Goal: Task Accomplishment & Management: Manage account settings

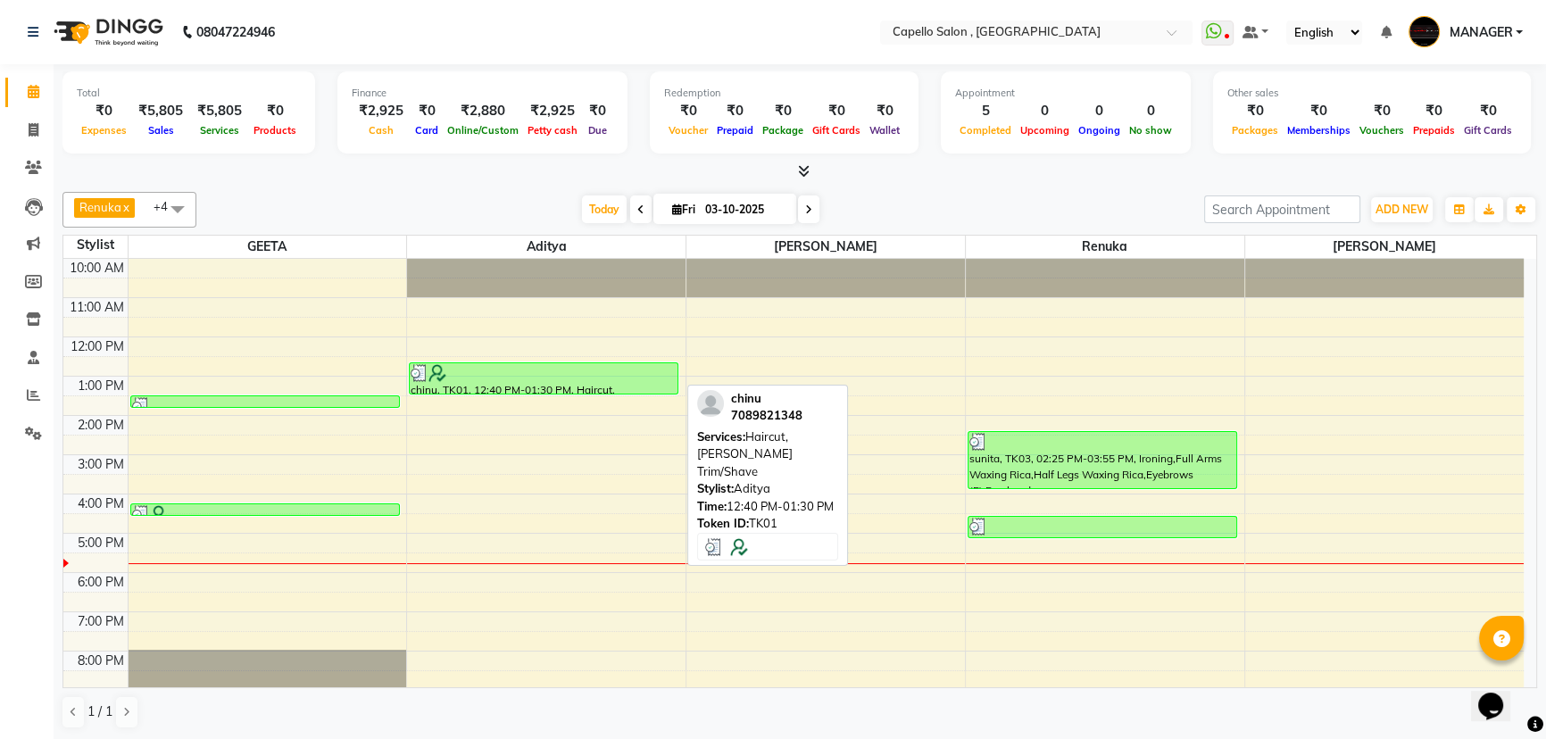
click at [559, 383] on div "chinu, TK01, 12:40 PM-01:30 PM, Haircut,[PERSON_NAME] Trim/Shave" at bounding box center [544, 378] width 268 height 30
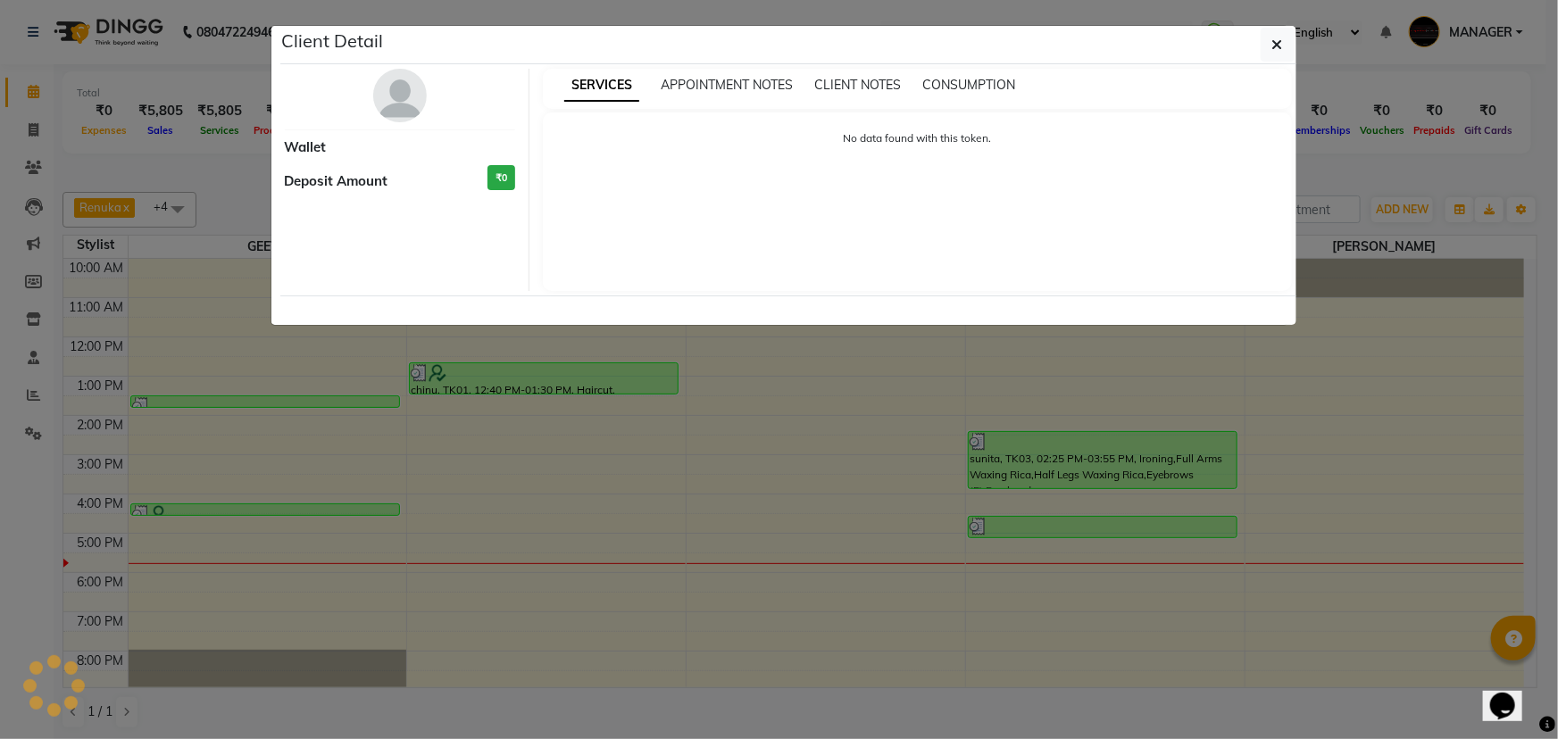
select select "3"
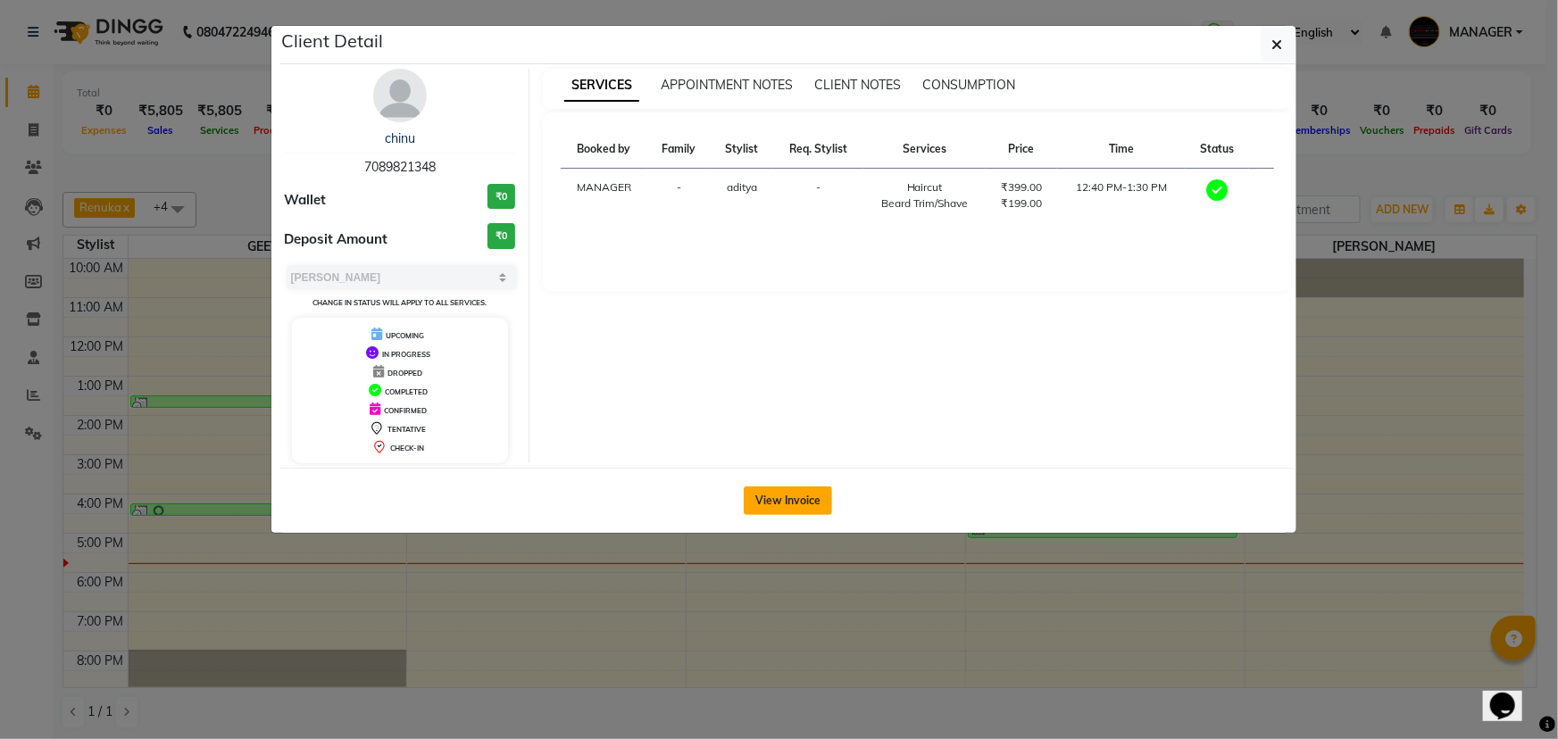
click at [770, 503] on button "View Invoice" at bounding box center [788, 501] width 88 height 29
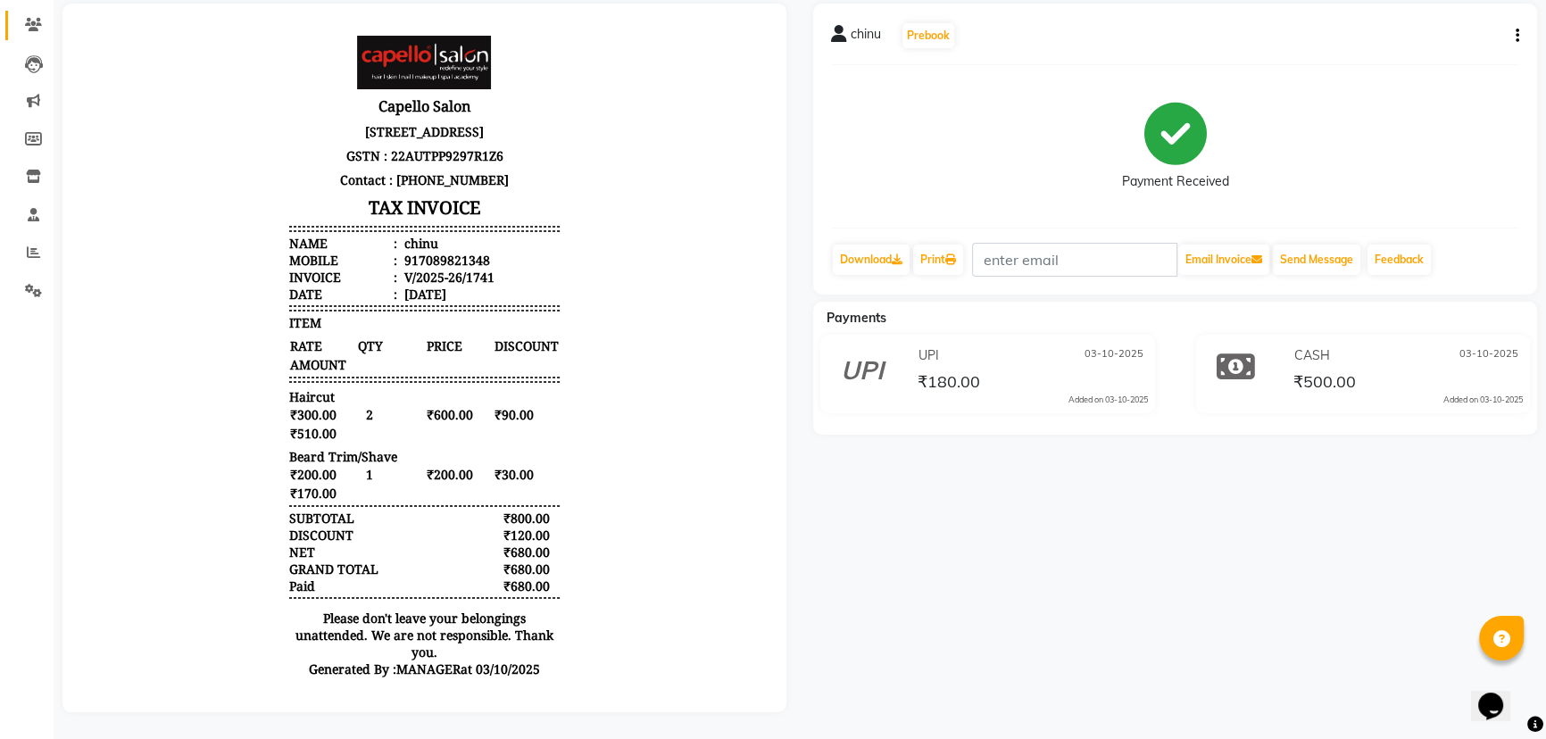
scroll to position [154, 0]
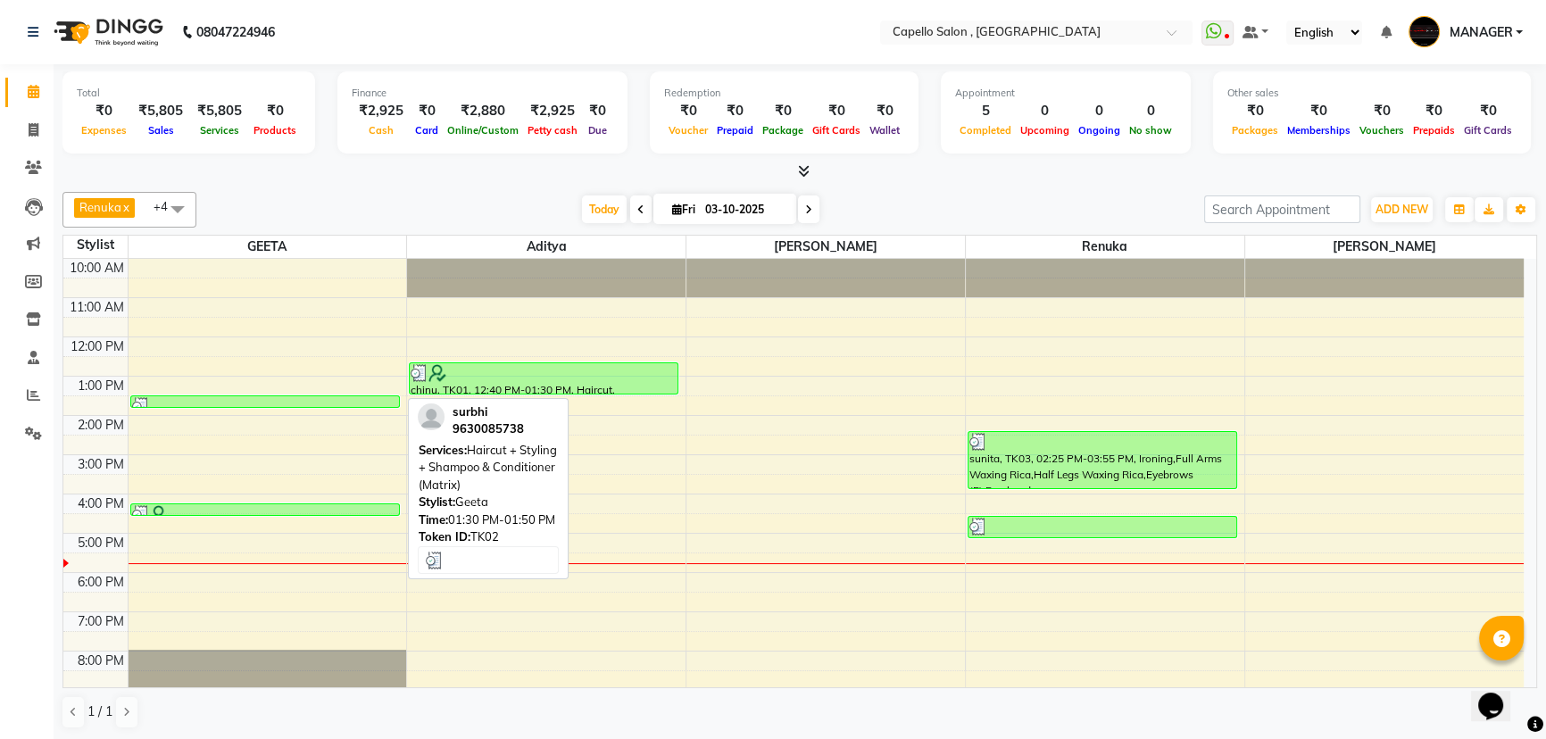
click at [168, 399] on div at bounding box center [265, 406] width 266 height 18
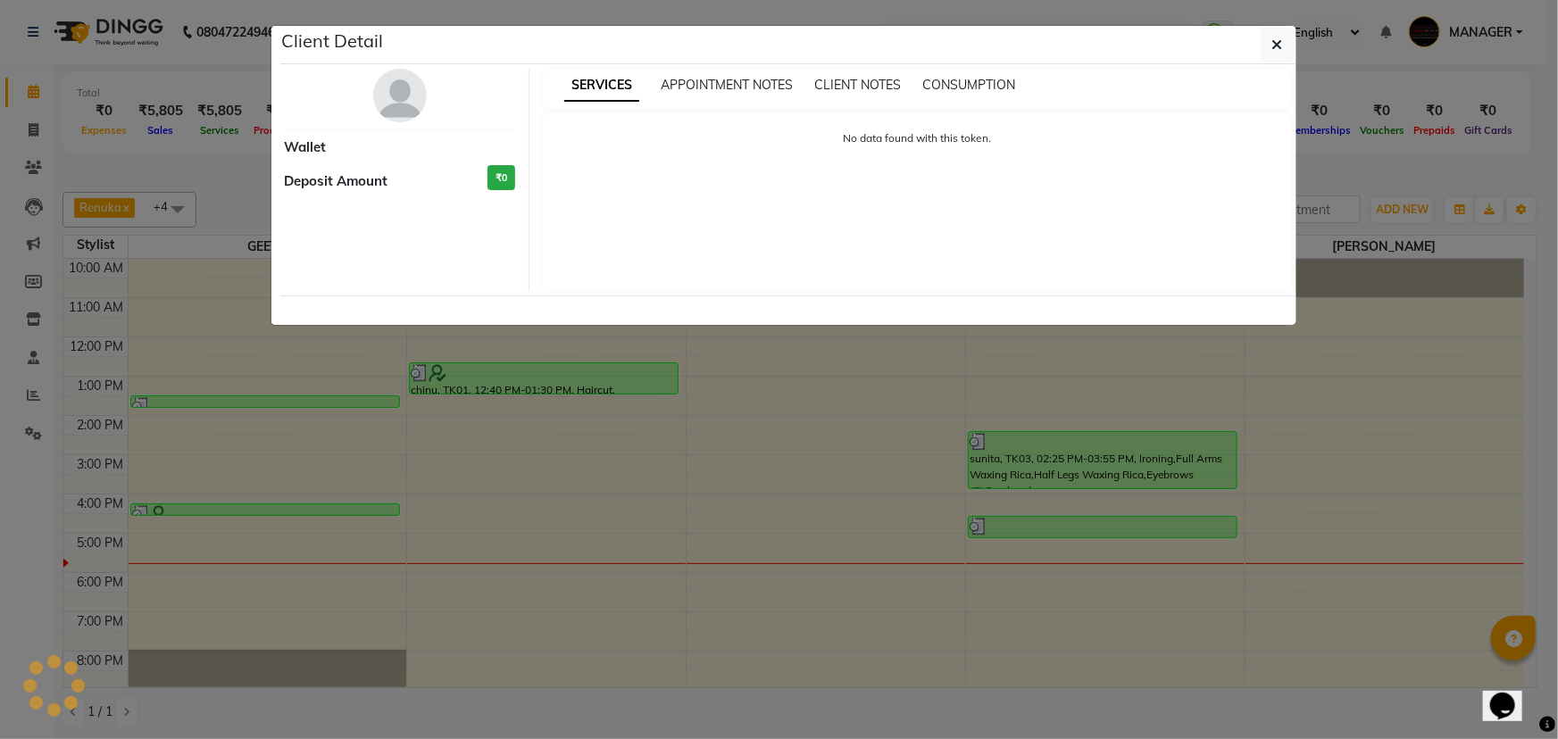
select select "3"
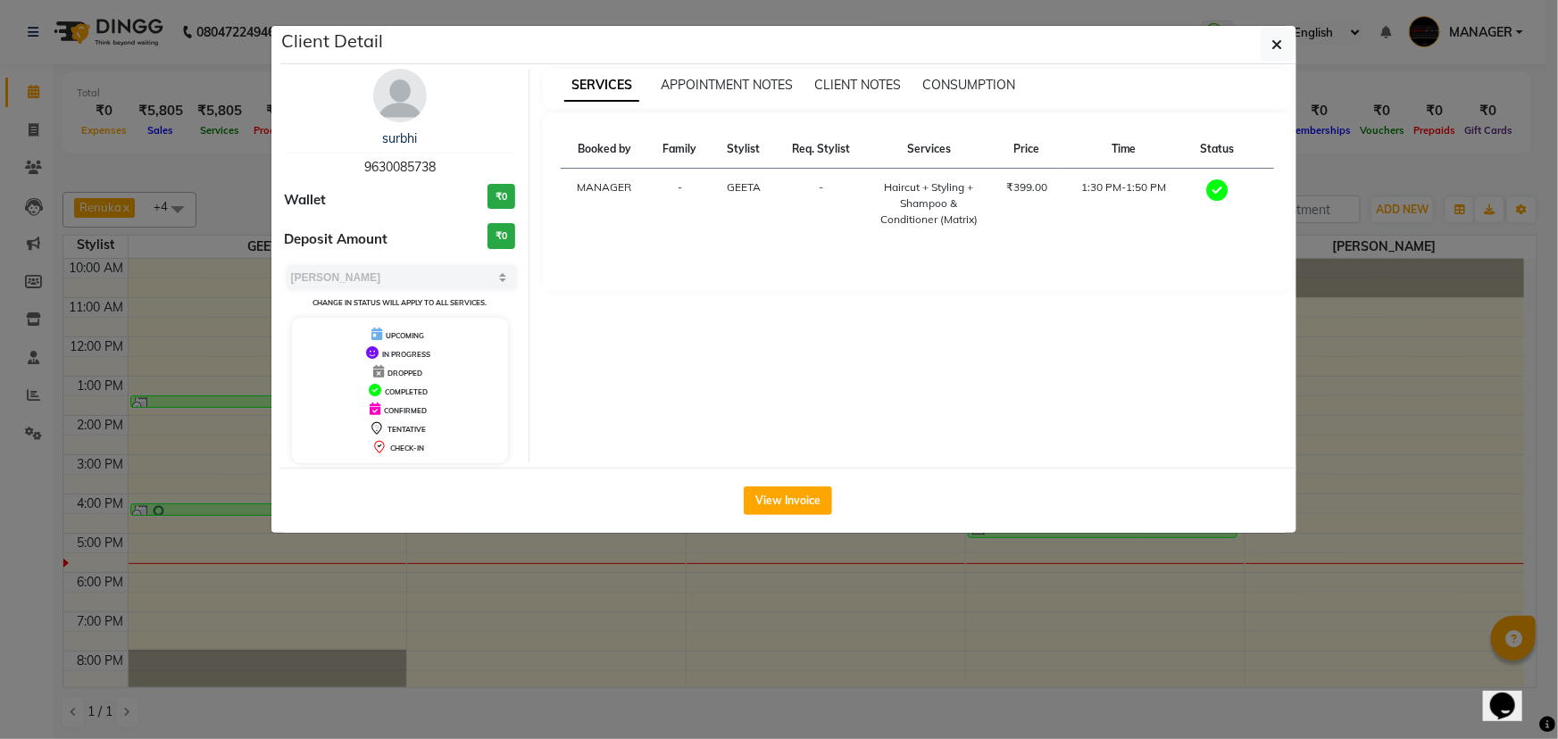
click at [195, 367] on ngb-modal-window "Client Detail [PERSON_NAME] 9630085738 Wallet ₹0 Deposit Amount ₹0 Select MARK …" at bounding box center [779, 369] width 1558 height 739
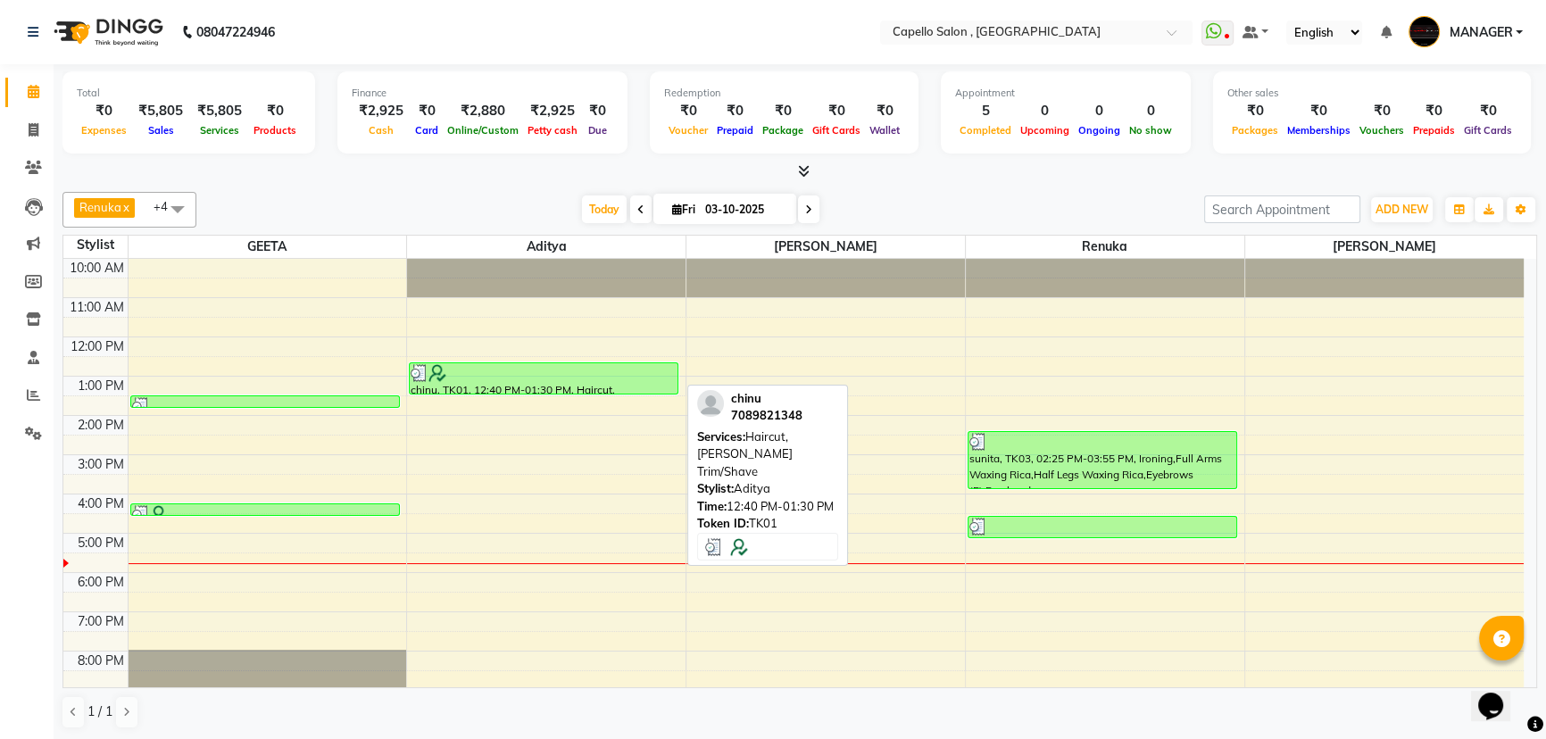
click at [548, 364] on div at bounding box center [544, 373] width 266 height 18
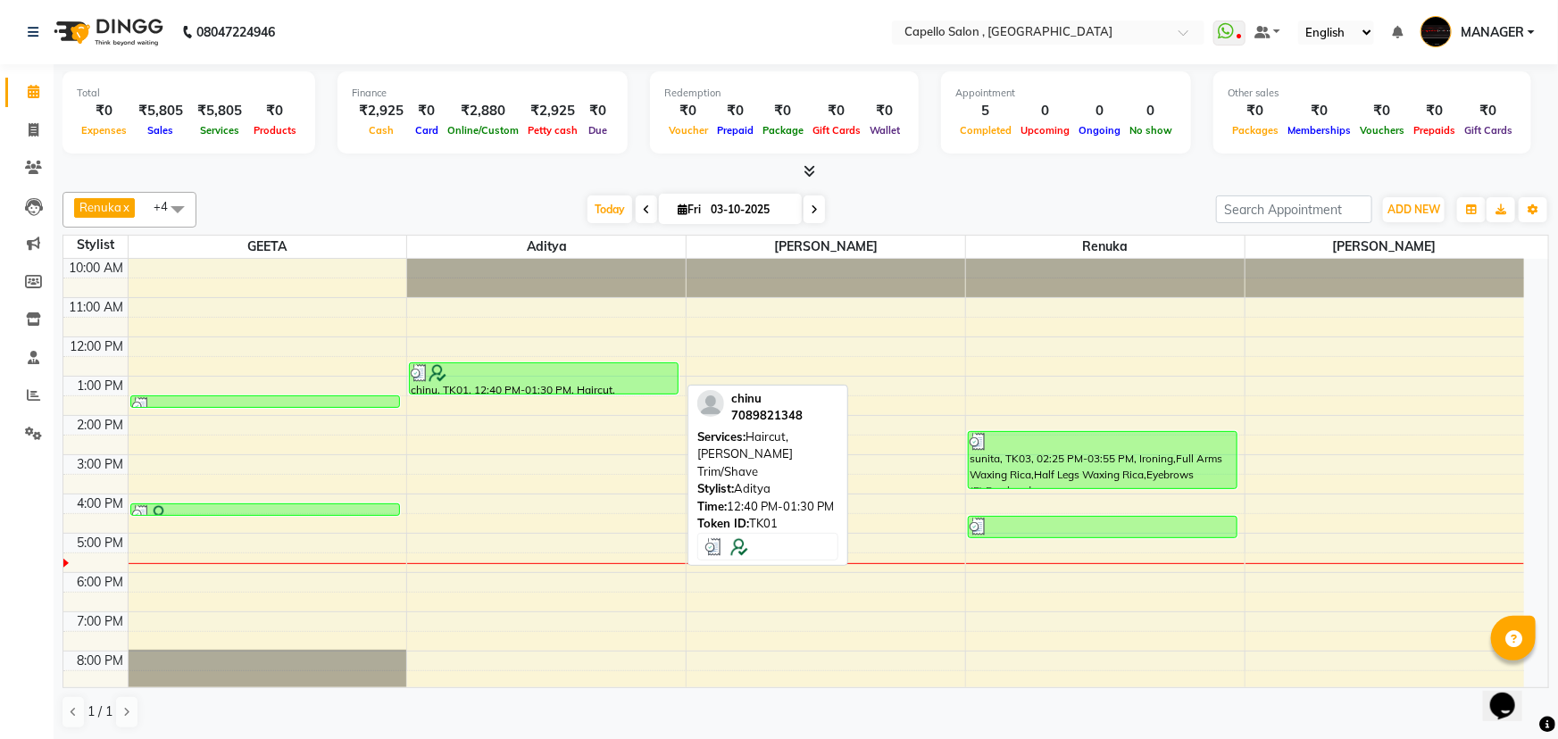
select select "3"
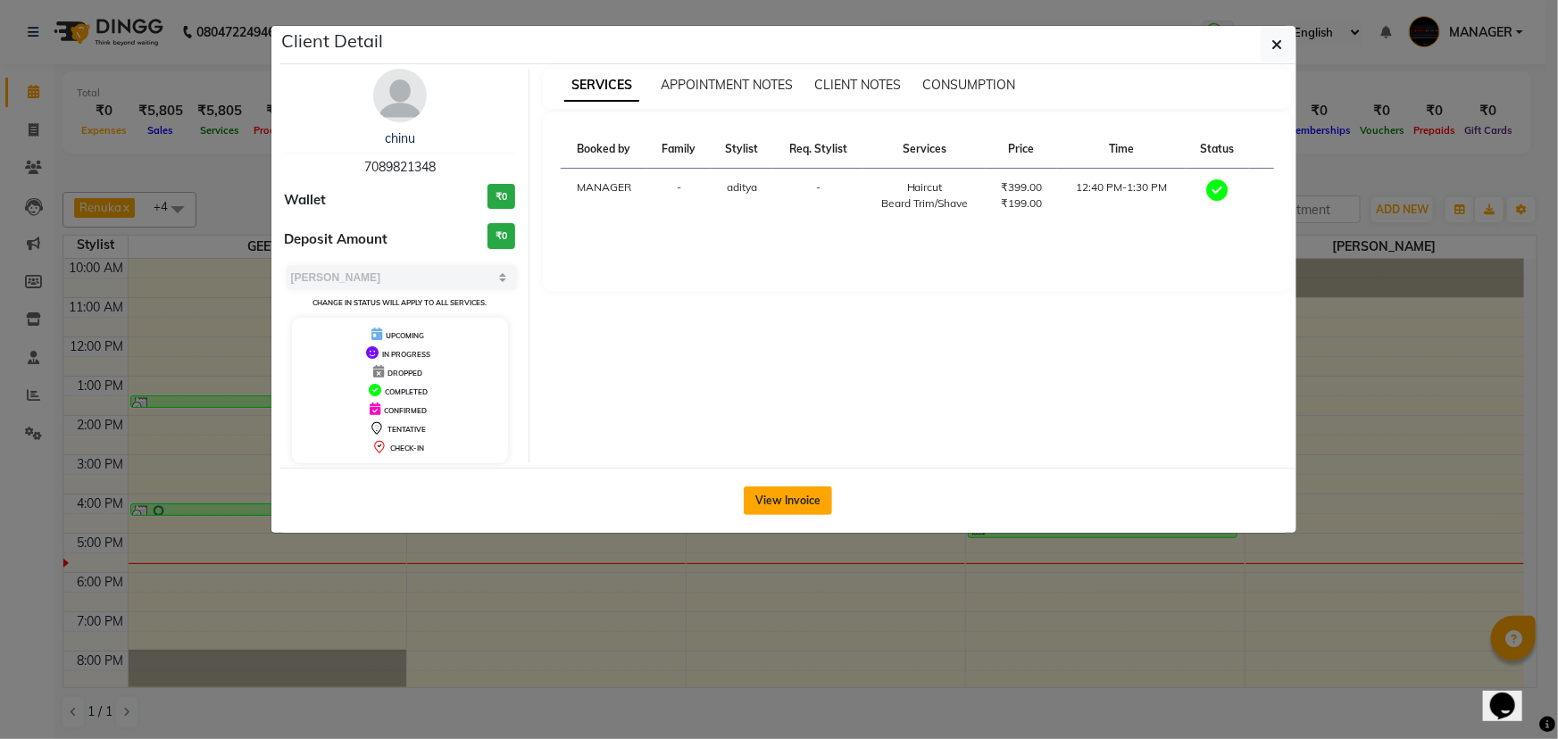
click at [803, 509] on button "View Invoice" at bounding box center [788, 501] width 88 height 29
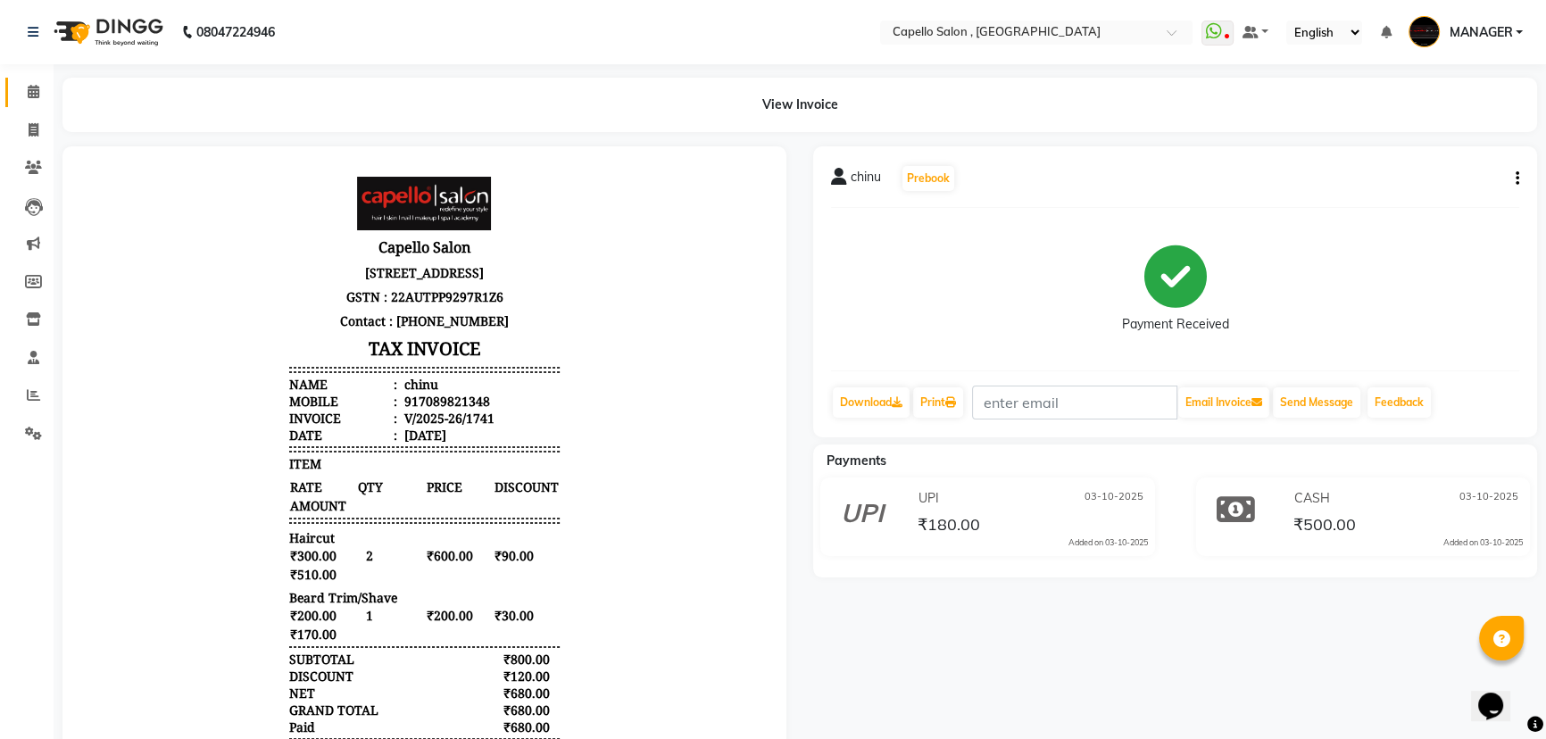
scroll to position [14, 0]
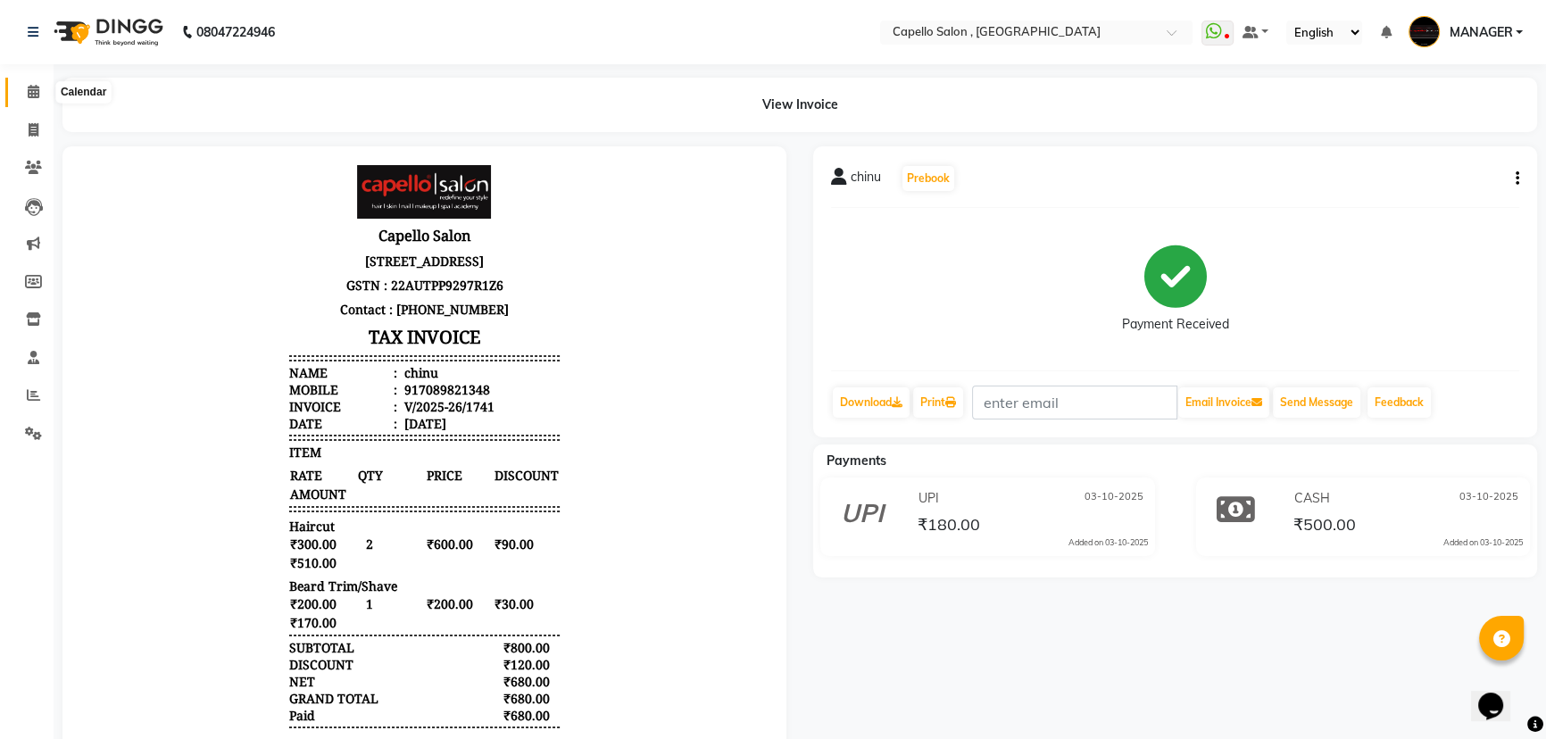
click at [28, 86] on icon at bounding box center [34, 91] width 12 height 13
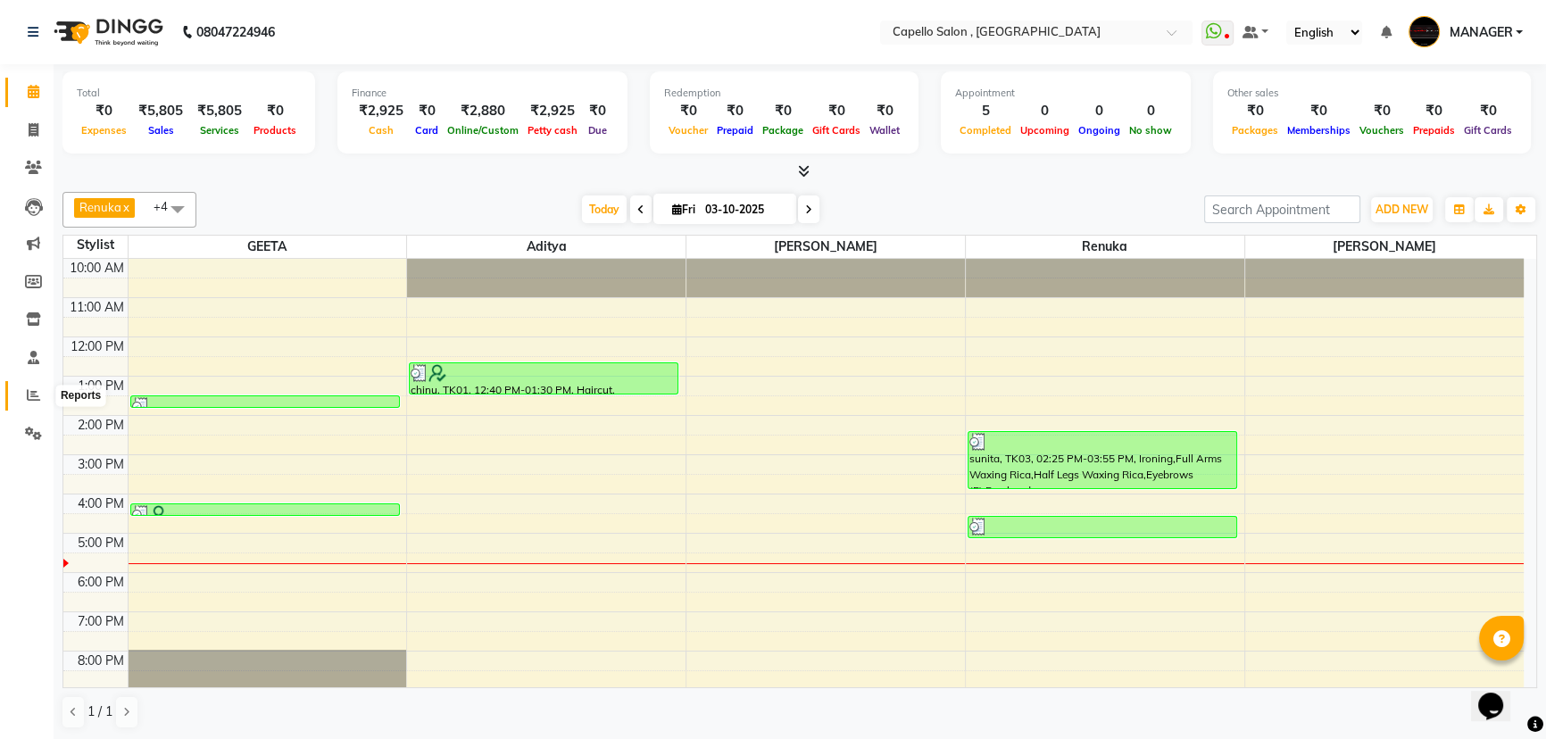
click at [33, 394] on icon at bounding box center [33, 394] width 13 height 13
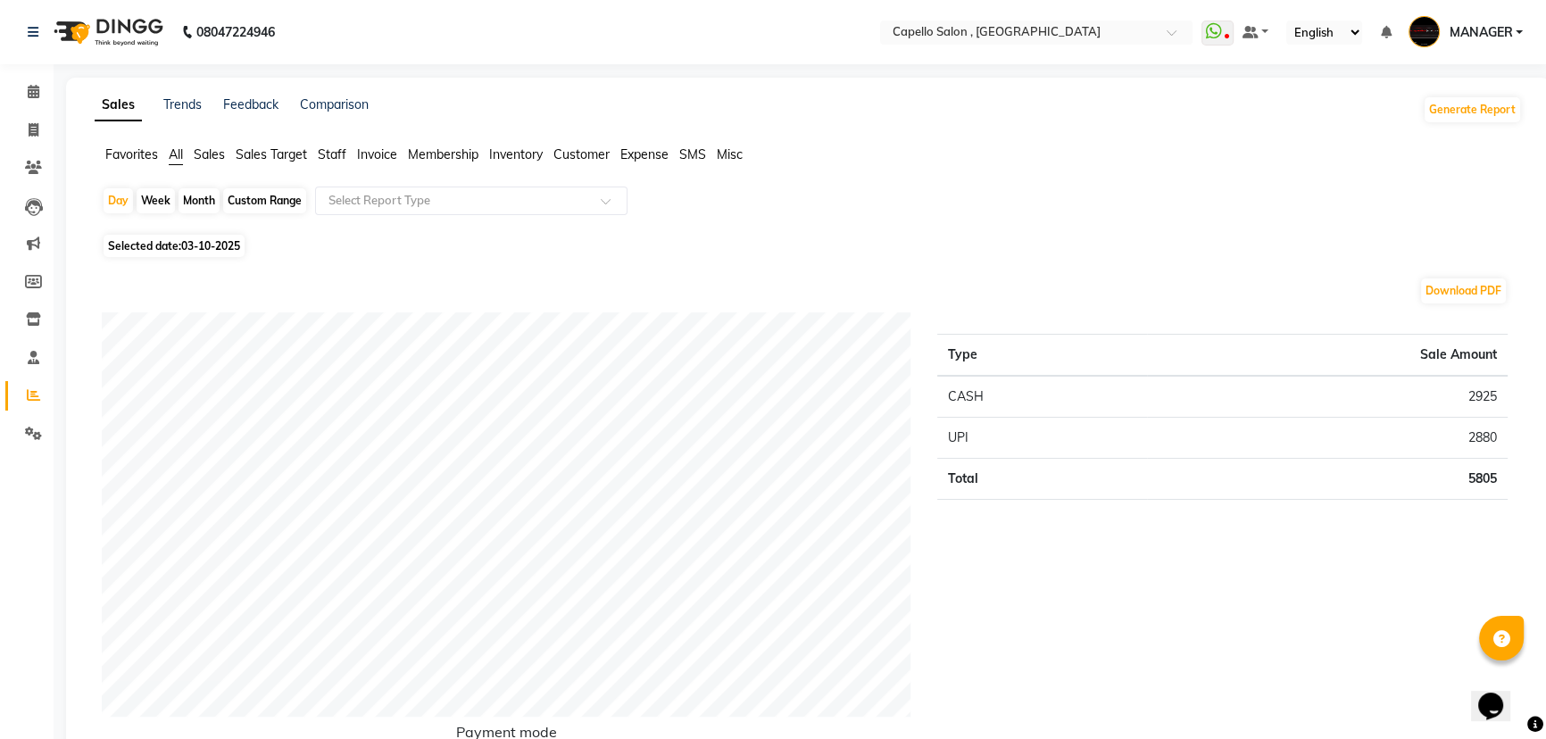
click at [320, 161] on span "Staff" at bounding box center [332, 154] width 29 height 16
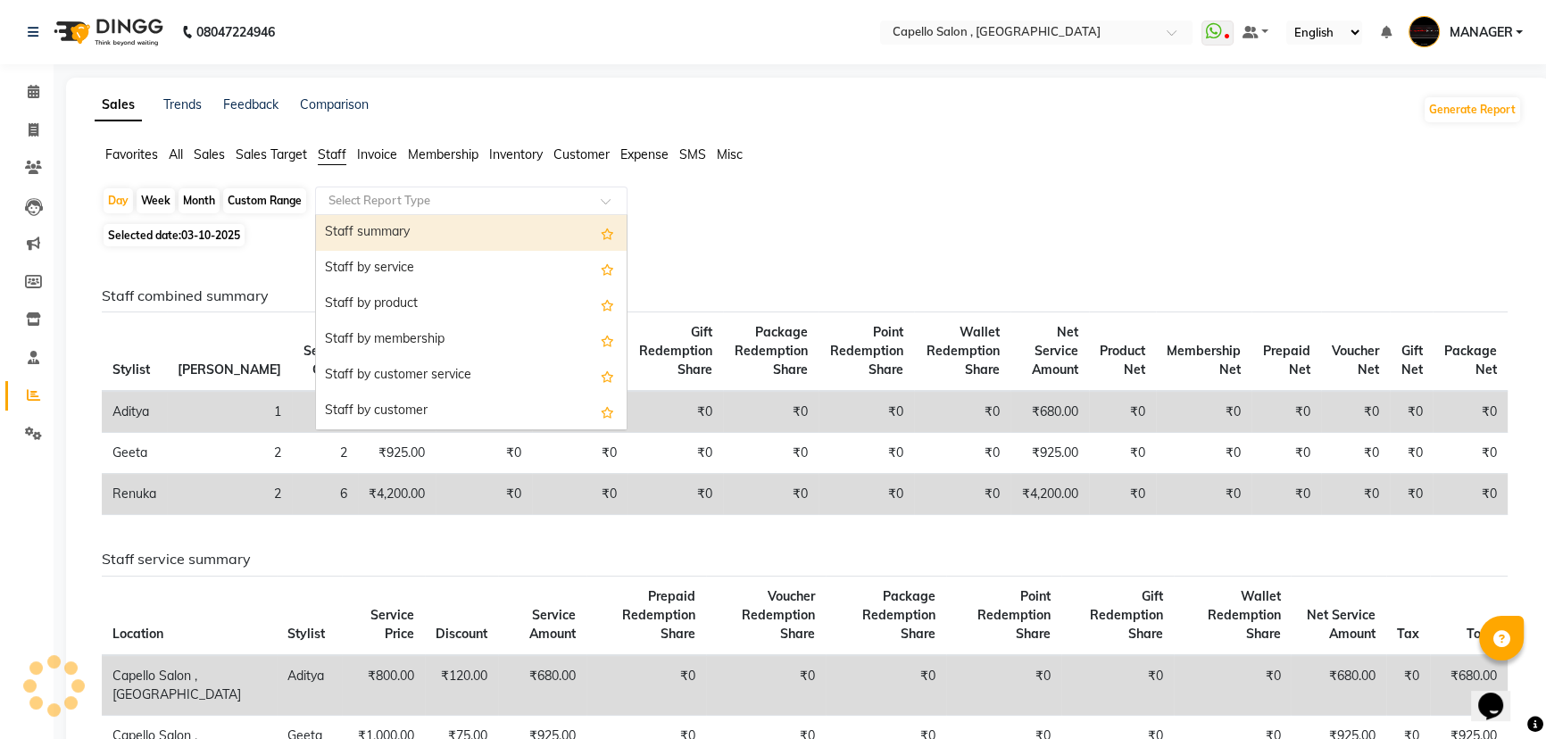
click at [359, 204] on input "text" at bounding box center [453, 201] width 257 height 18
click at [374, 238] on div "Staff summary" at bounding box center [471, 233] width 311 height 36
select select "full_report"
select select "csv"
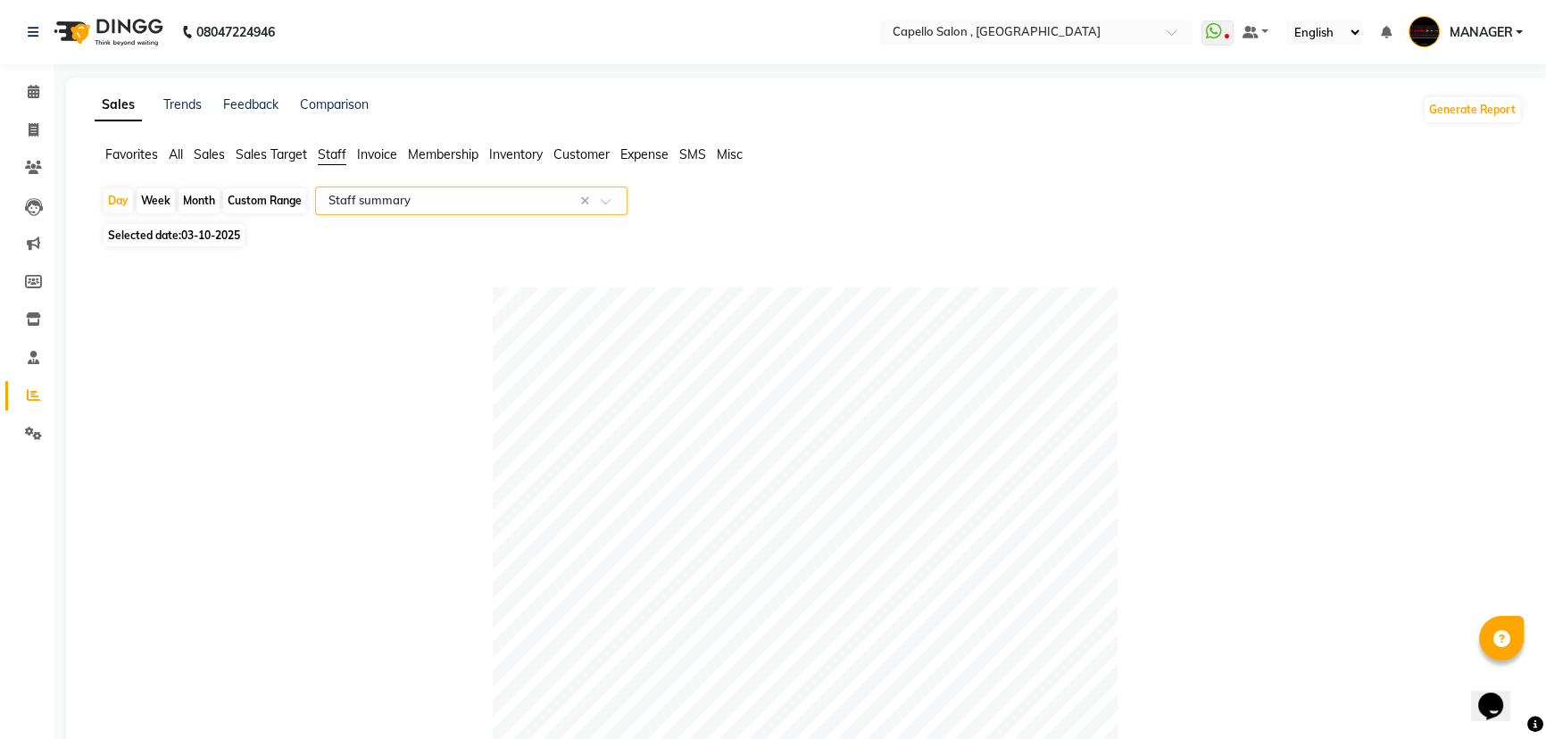
click at [161, 208] on div "Week" at bounding box center [156, 200] width 38 height 25
select select "10"
select select "2025"
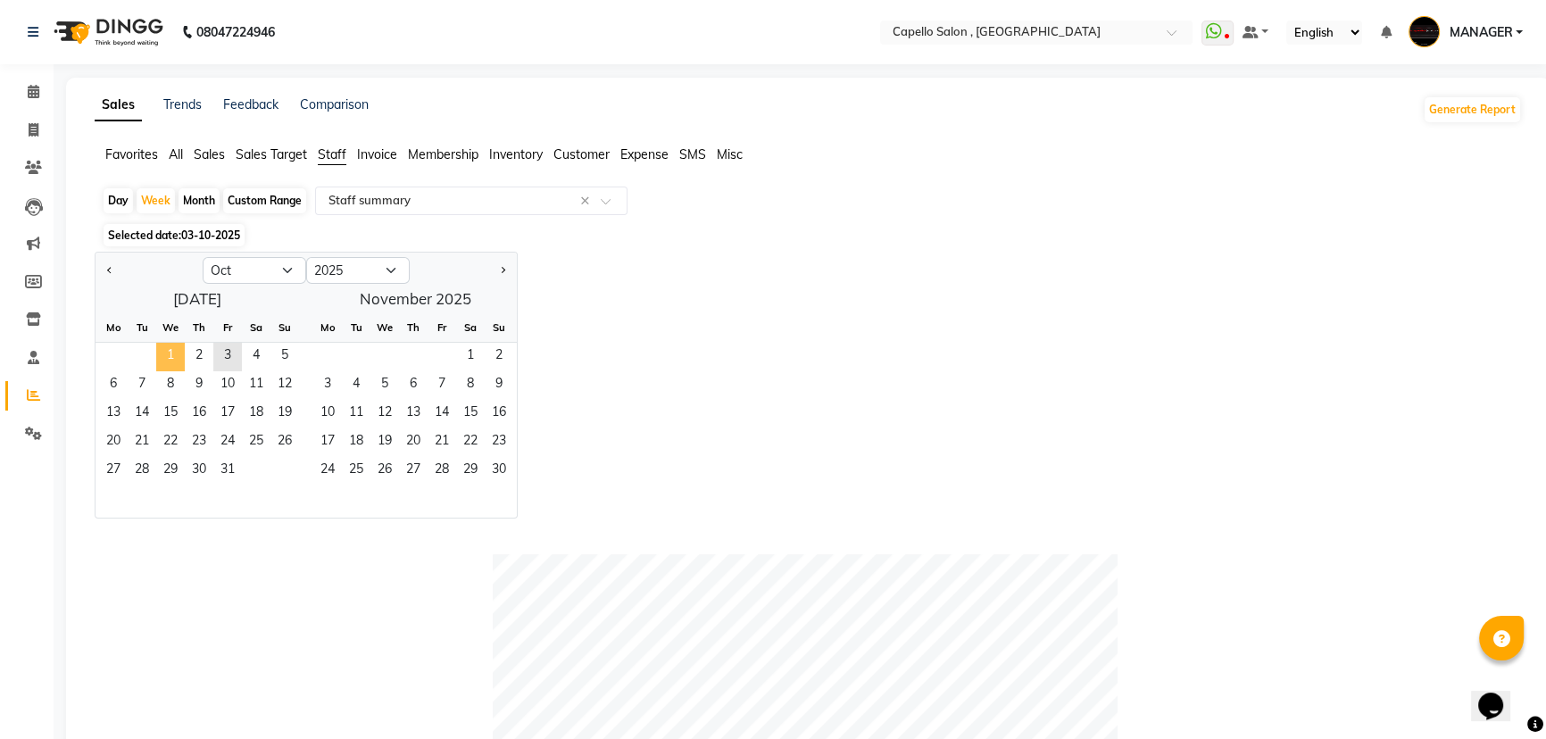
click at [171, 343] on span "1" at bounding box center [170, 357] width 29 height 29
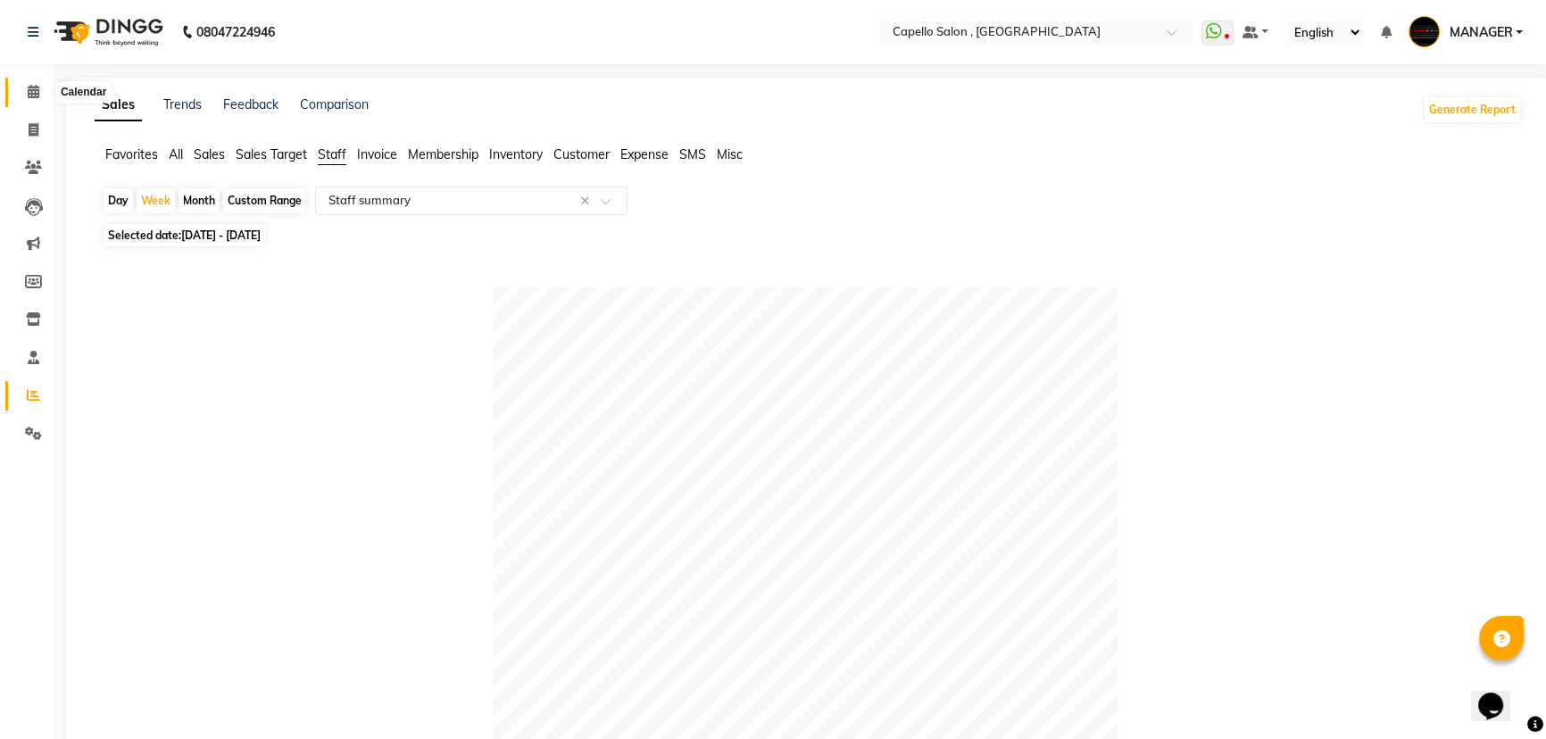
click at [33, 89] on icon at bounding box center [34, 91] width 12 height 13
